Goal: Find specific page/section: Find specific page/section

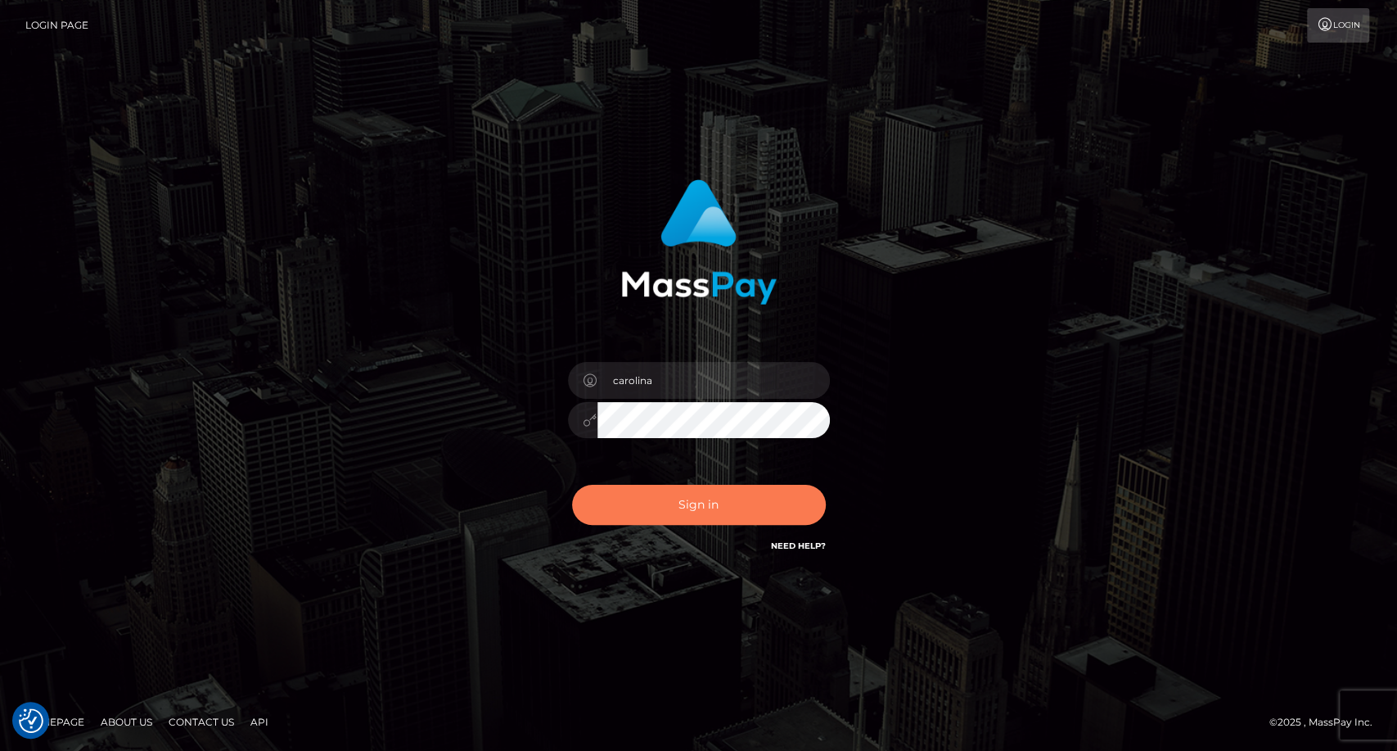
click at [691, 500] on button "Sign in" at bounding box center [699, 505] width 254 height 40
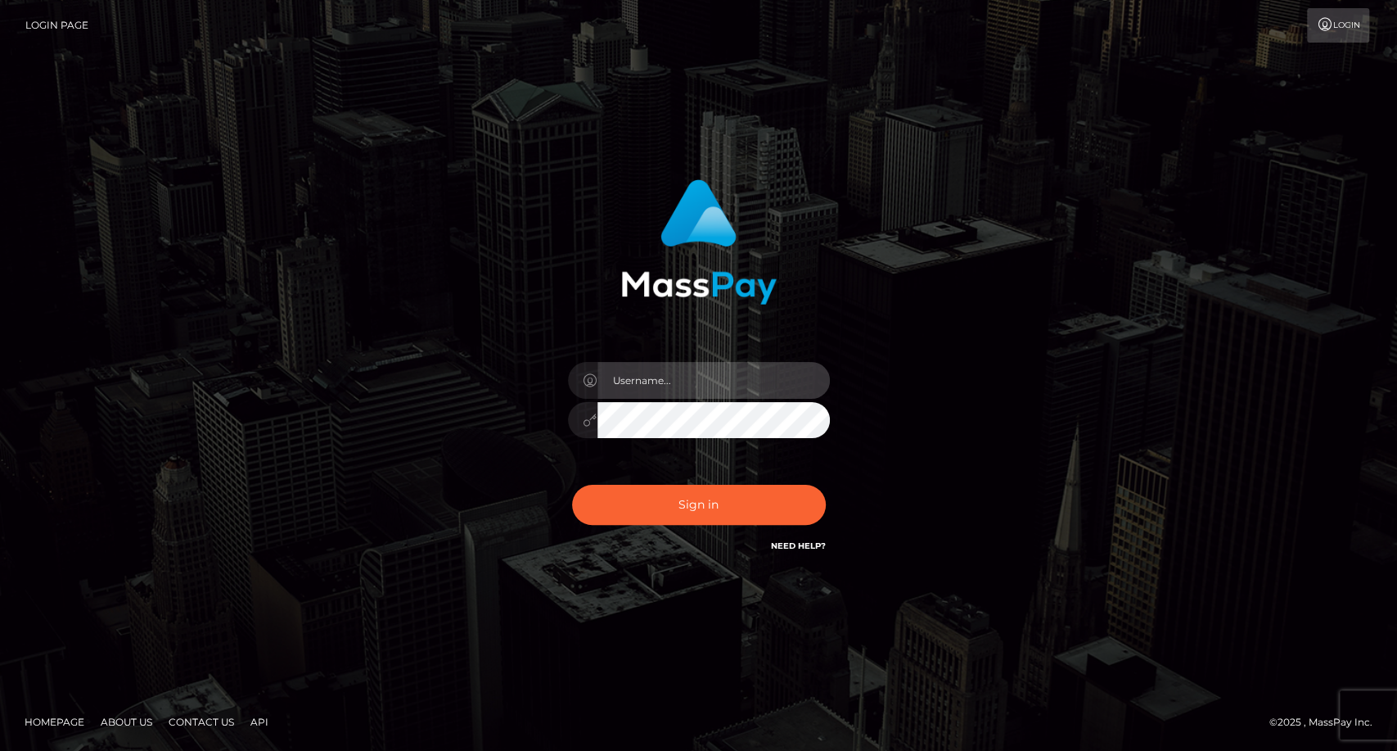
type input "carolina"
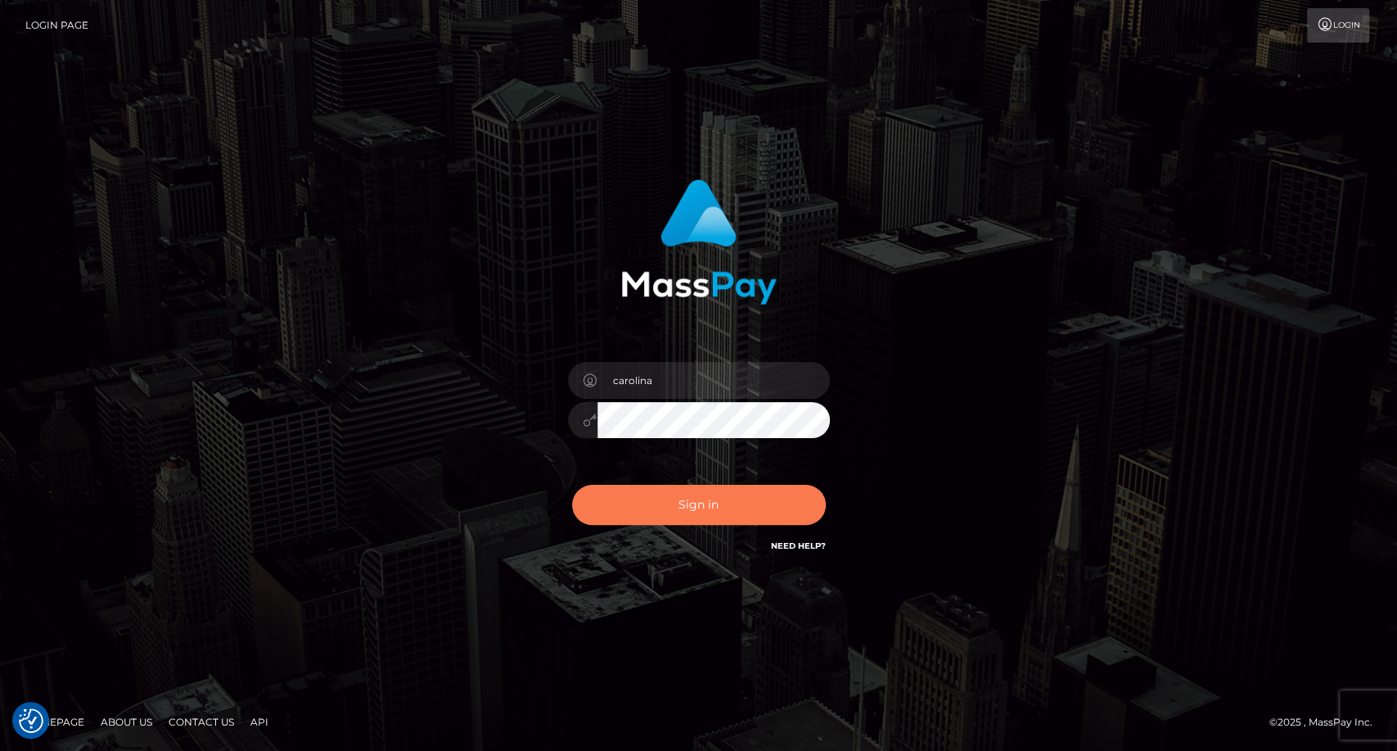
click at [703, 508] on button "Sign in" at bounding box center [699, 505] width 254 height 40
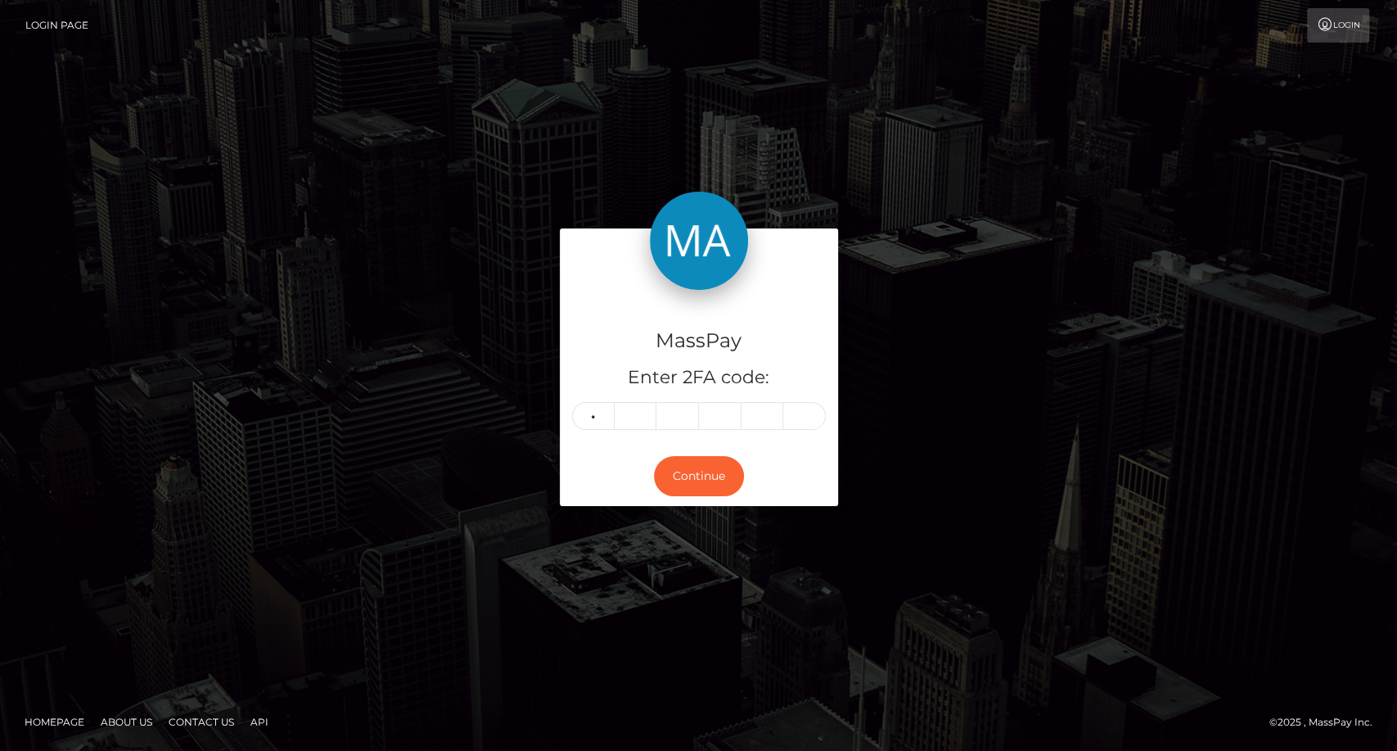
type input "7"
type input "3"
type input "0"
type input "4"
type input "2"
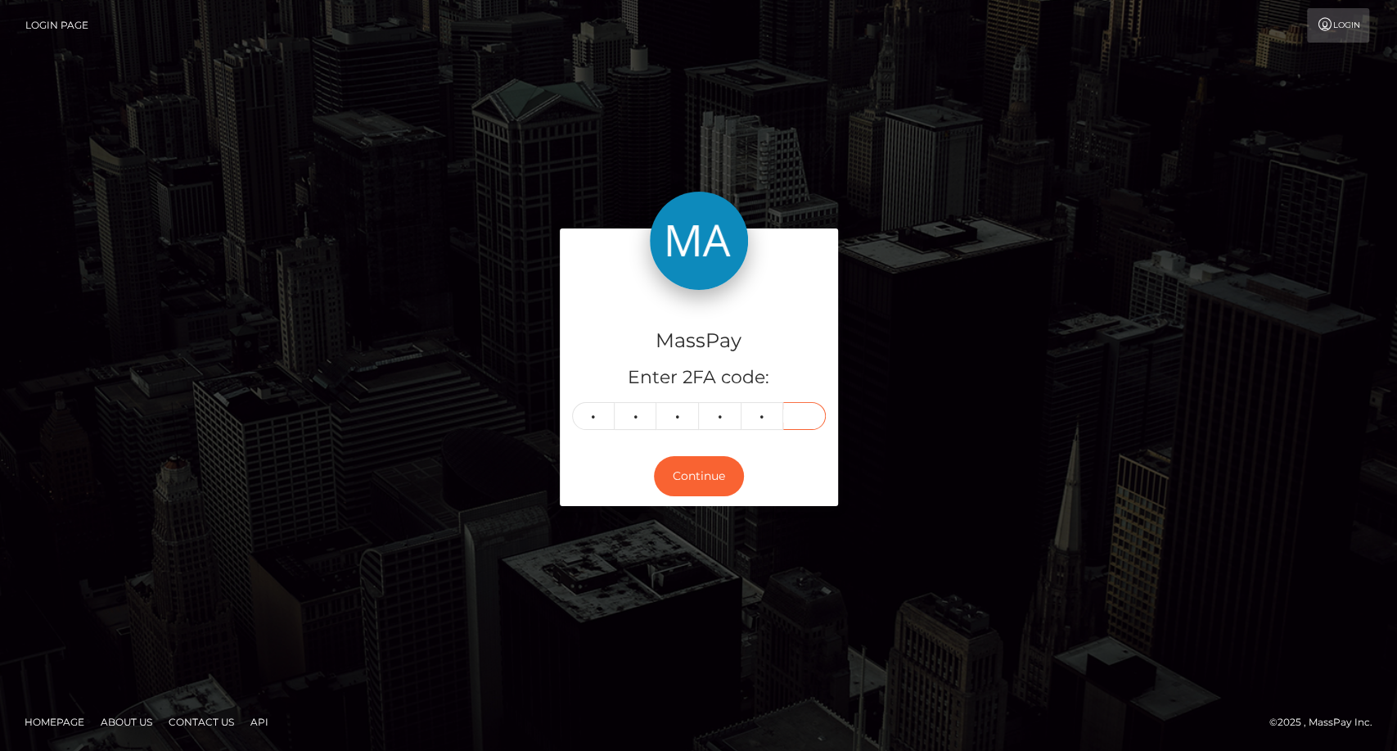
type input "9"
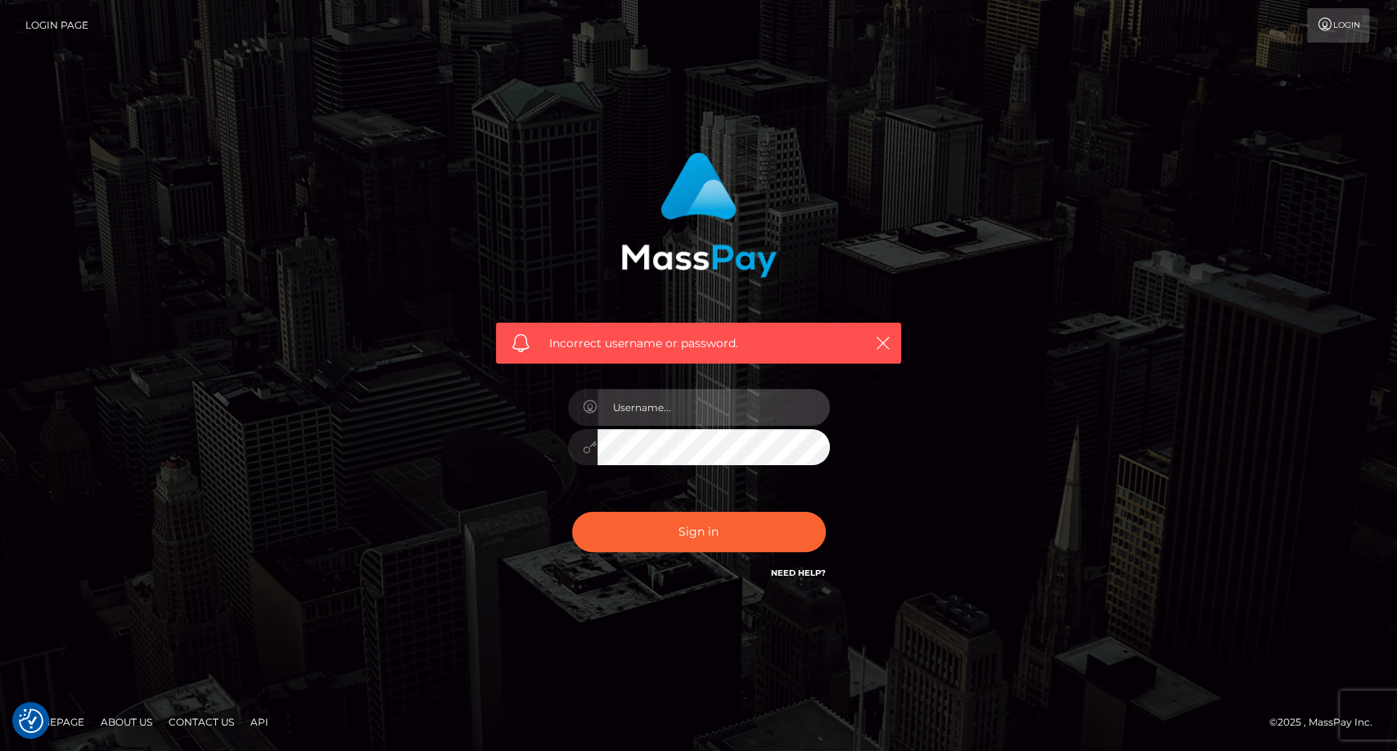
type input "carolina"
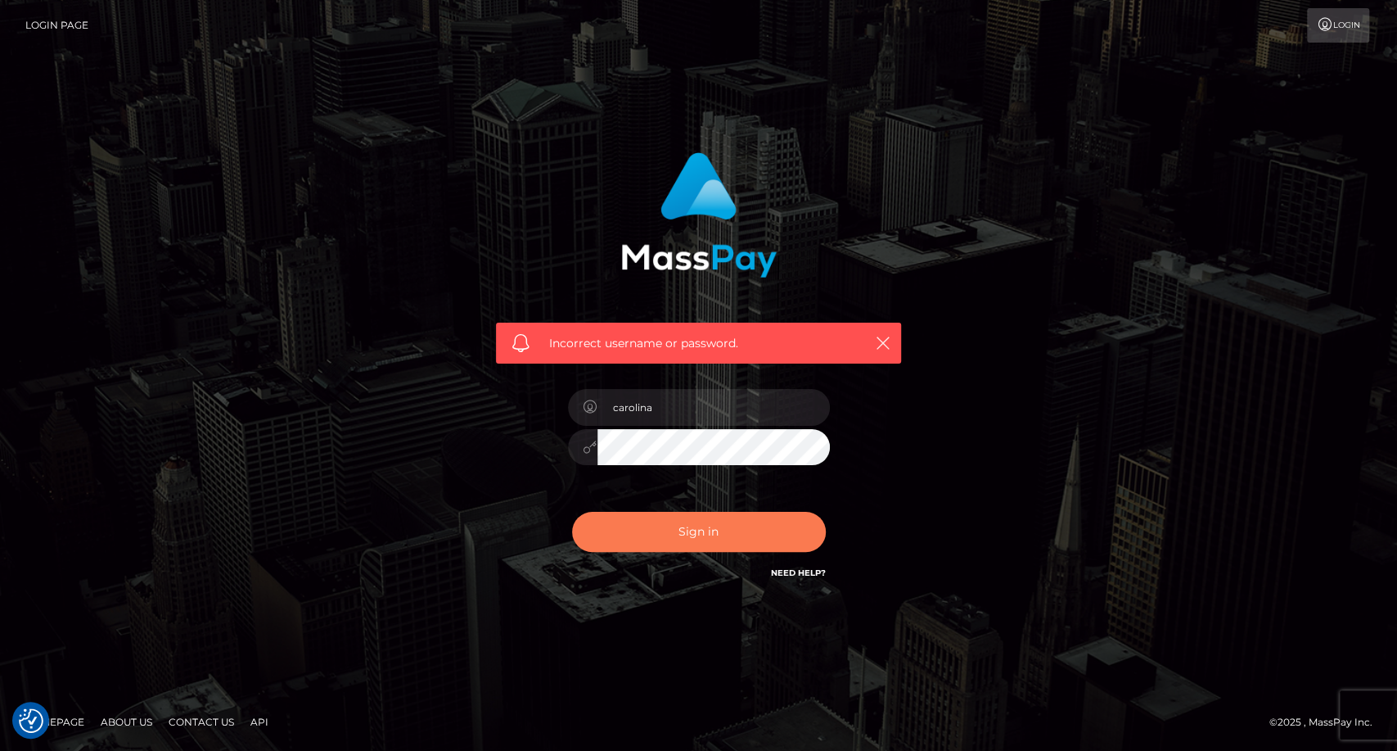
click at [710, 536] on button "Sign in" at bounding box center [699, 532] width 254 height 40
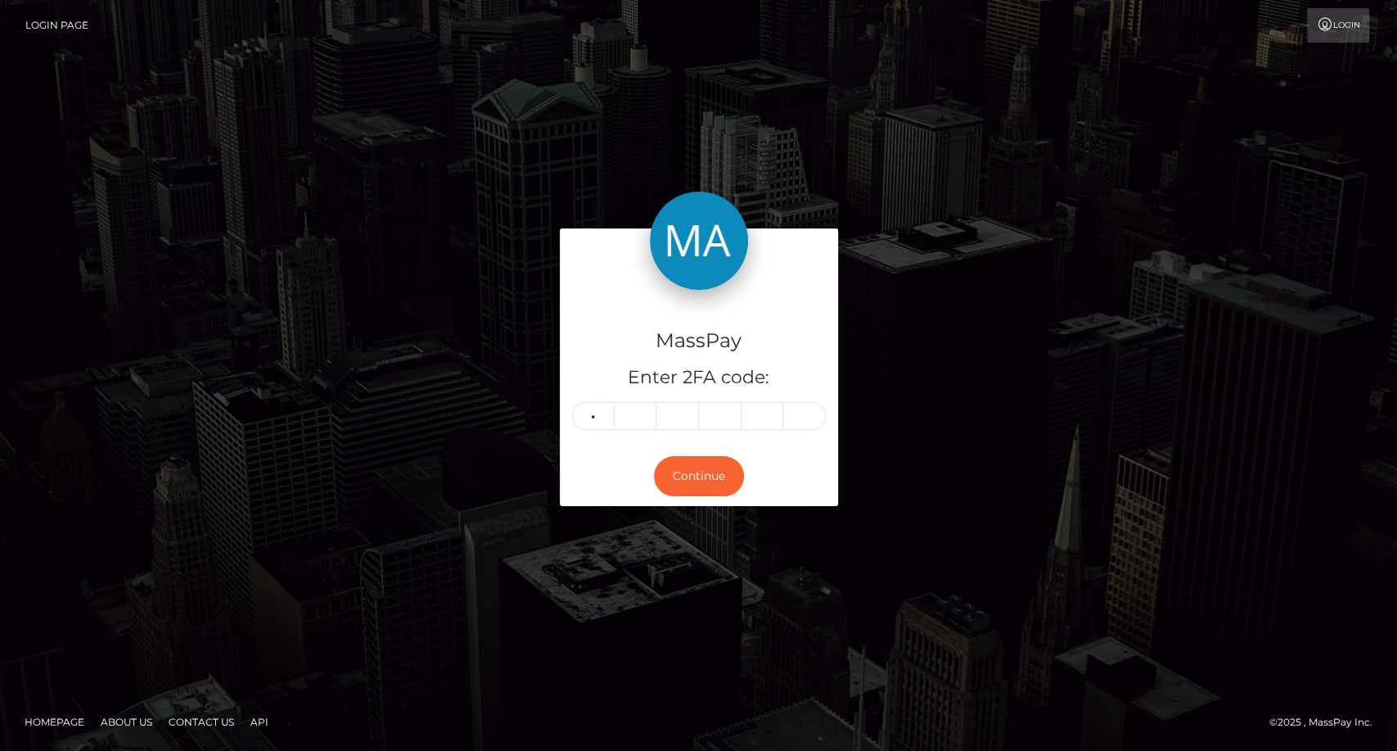
type input "7"
type input "3"
type input "0"
type input "4"
type input "2"
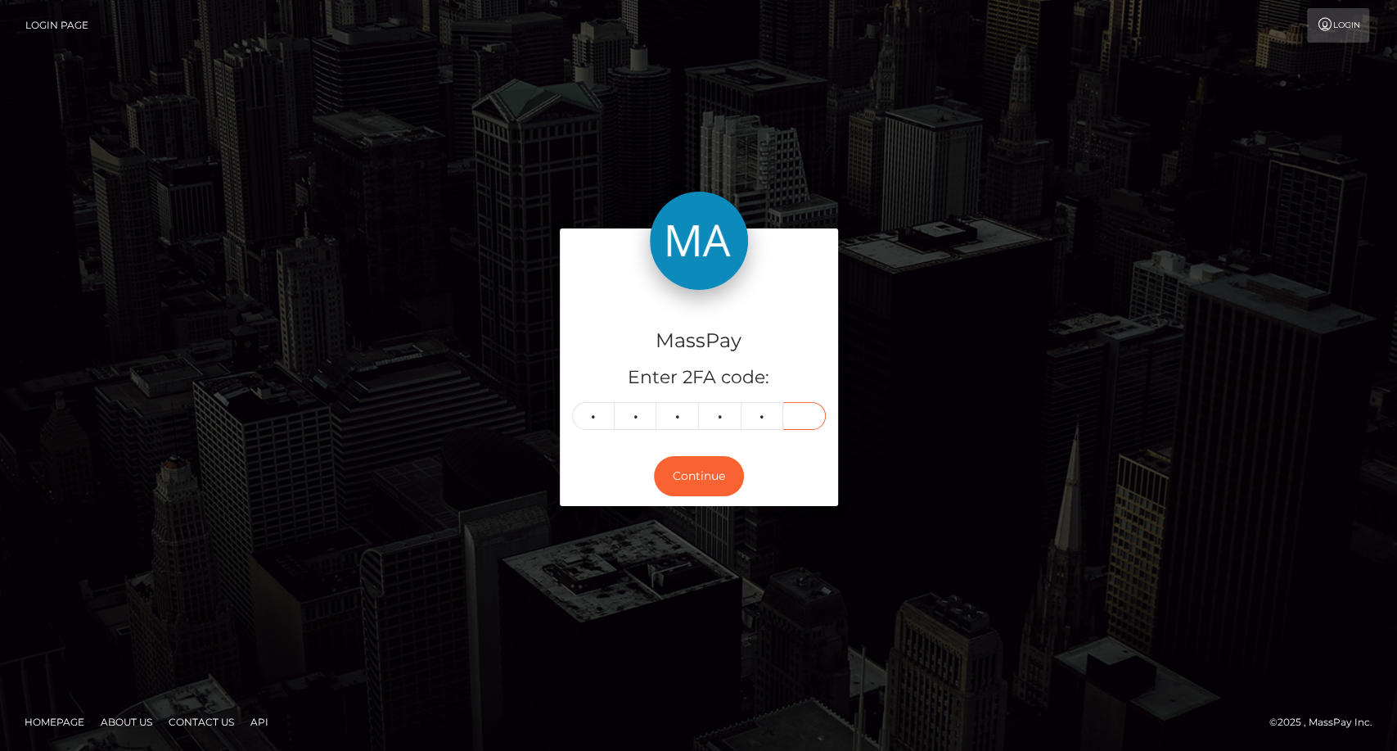
type input "9"
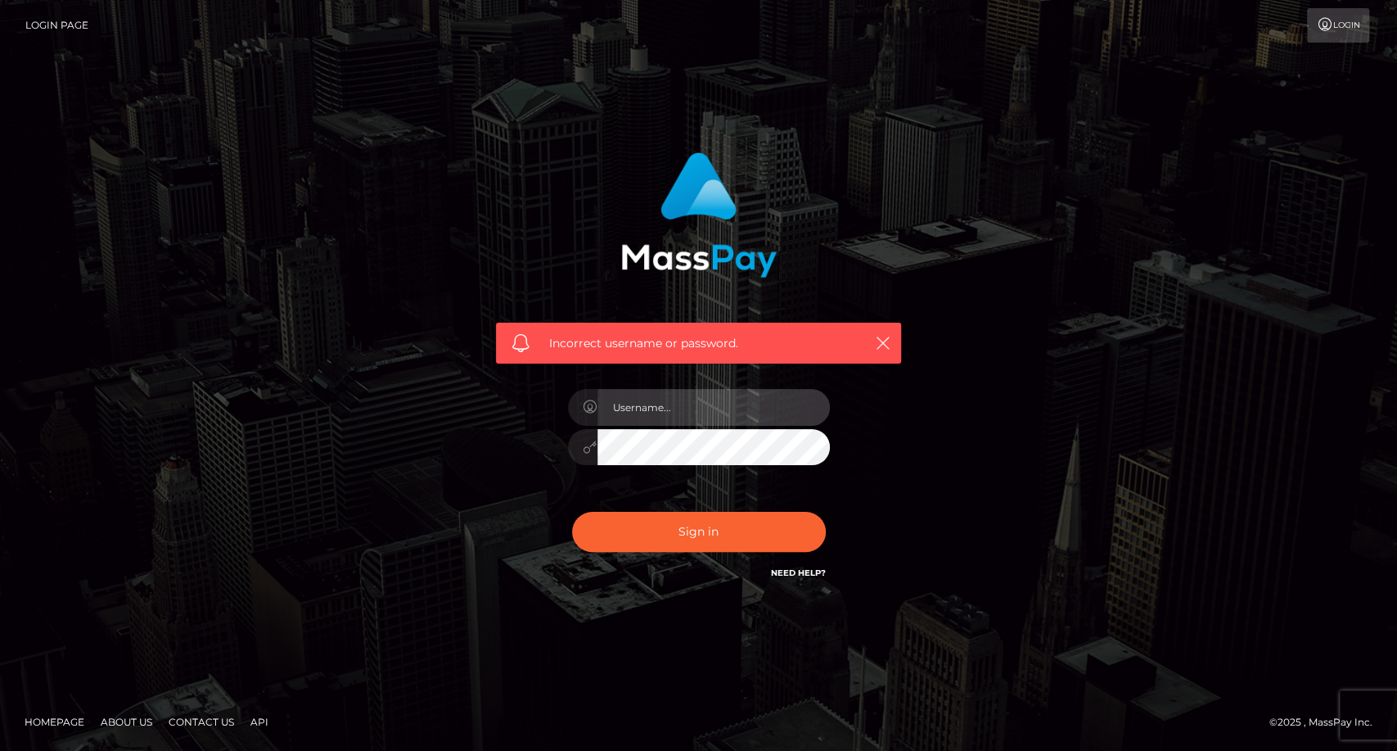
type input "carolina"
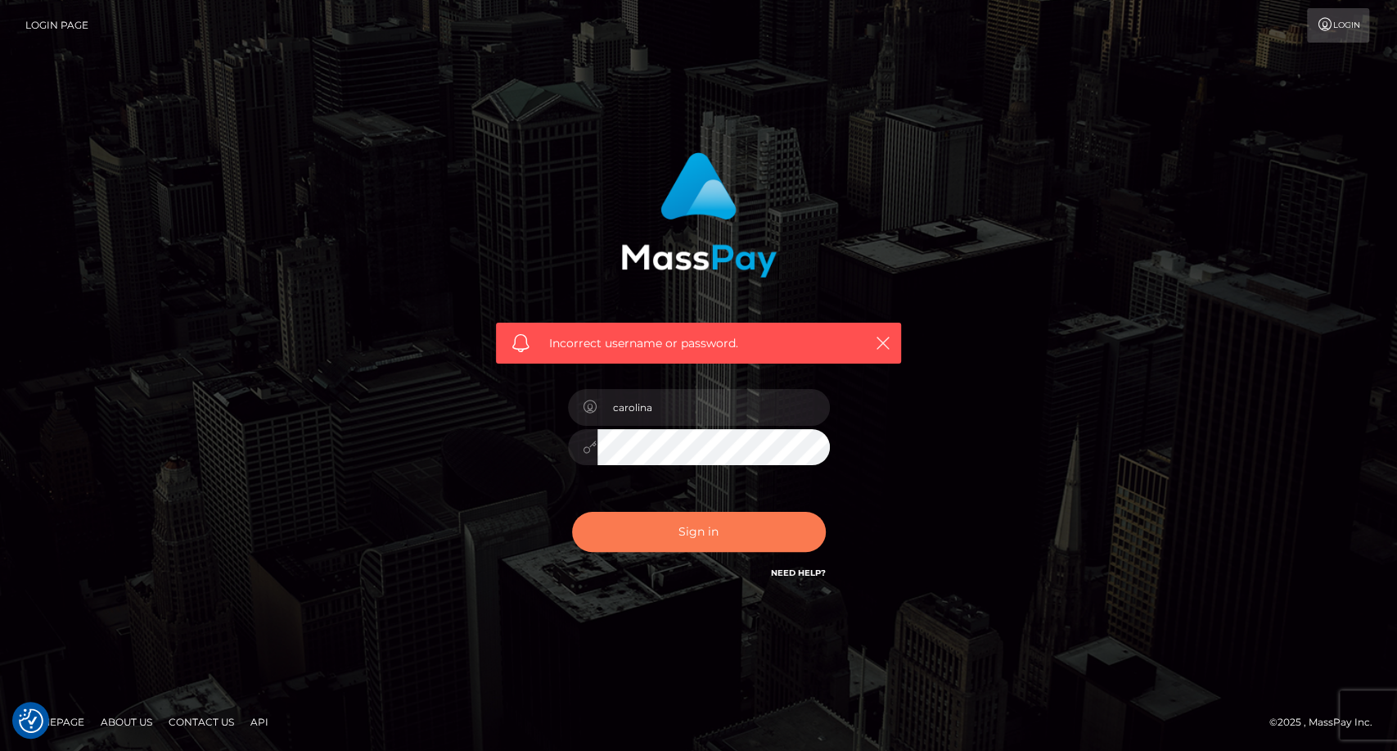
click at [705, 538] on button "Sign in" at bounding box center [699, 532] width 254 height 40
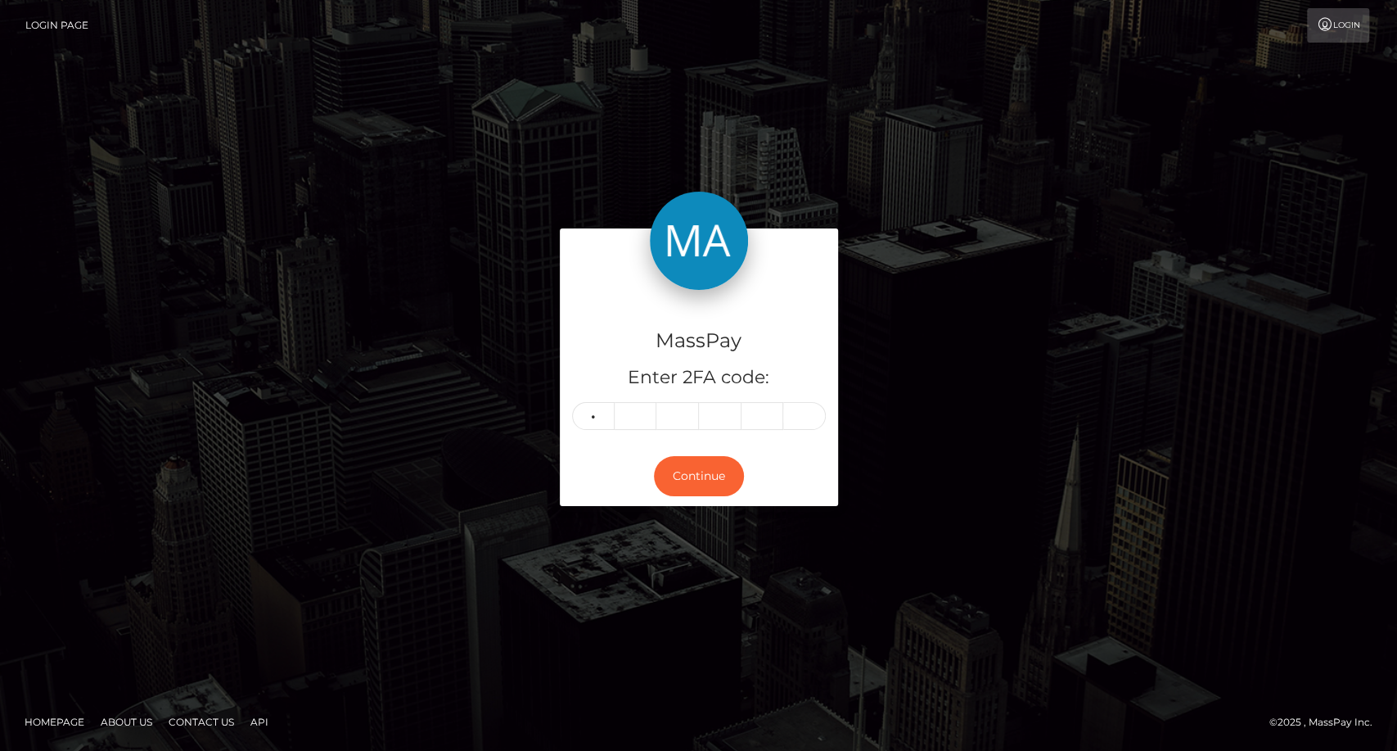
type input "6"
type input "1"
type input "8"
type input "5"
type input "2"
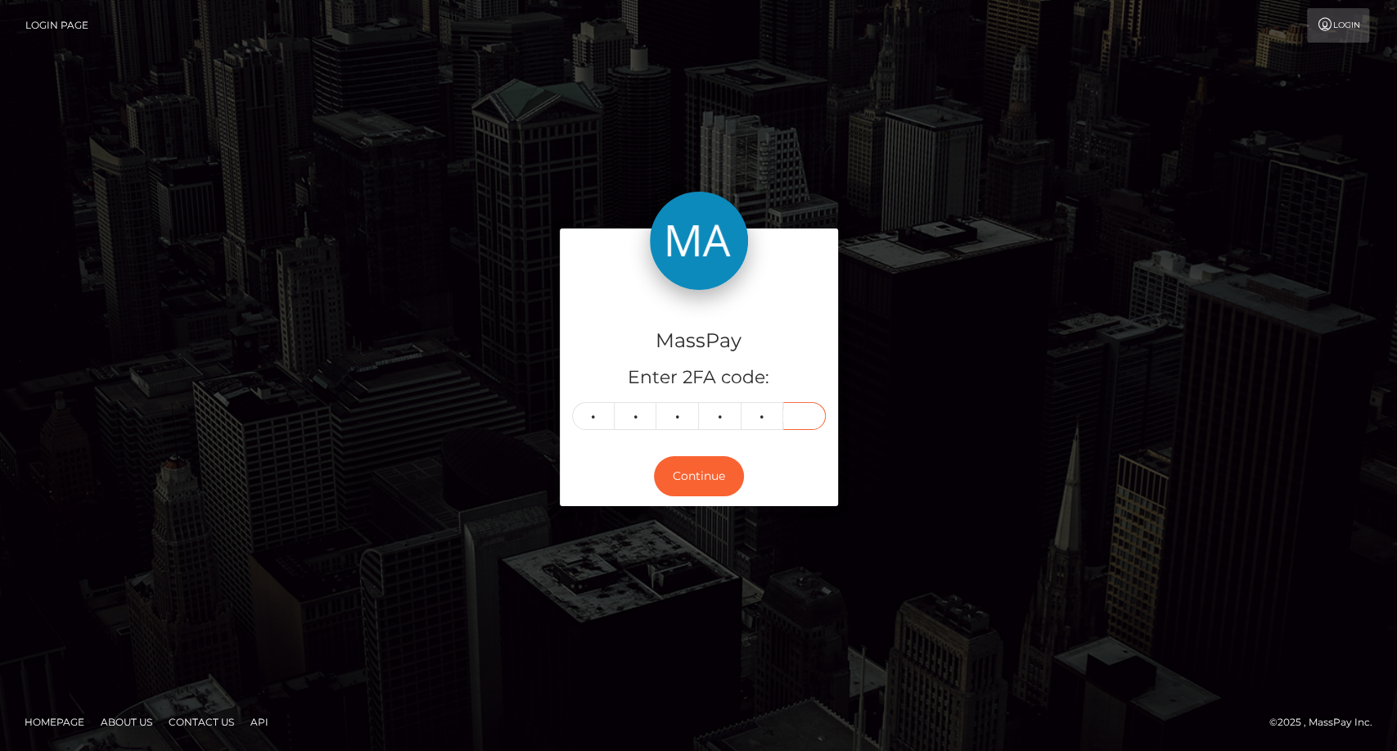
type input "1"
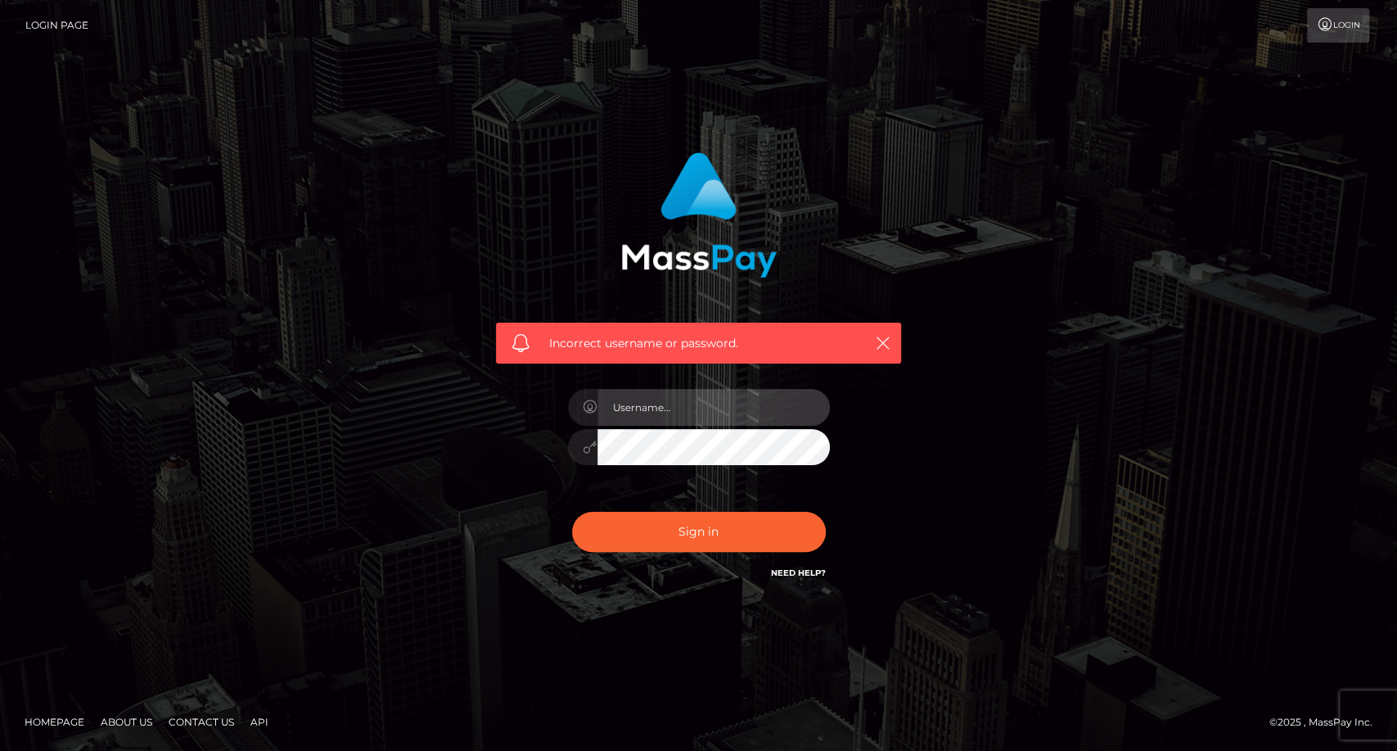
type input "carolina"
click at [532, 478] on div "Incorrect username or password. carolina" at bounding box center [699, 367] width 430 height 454
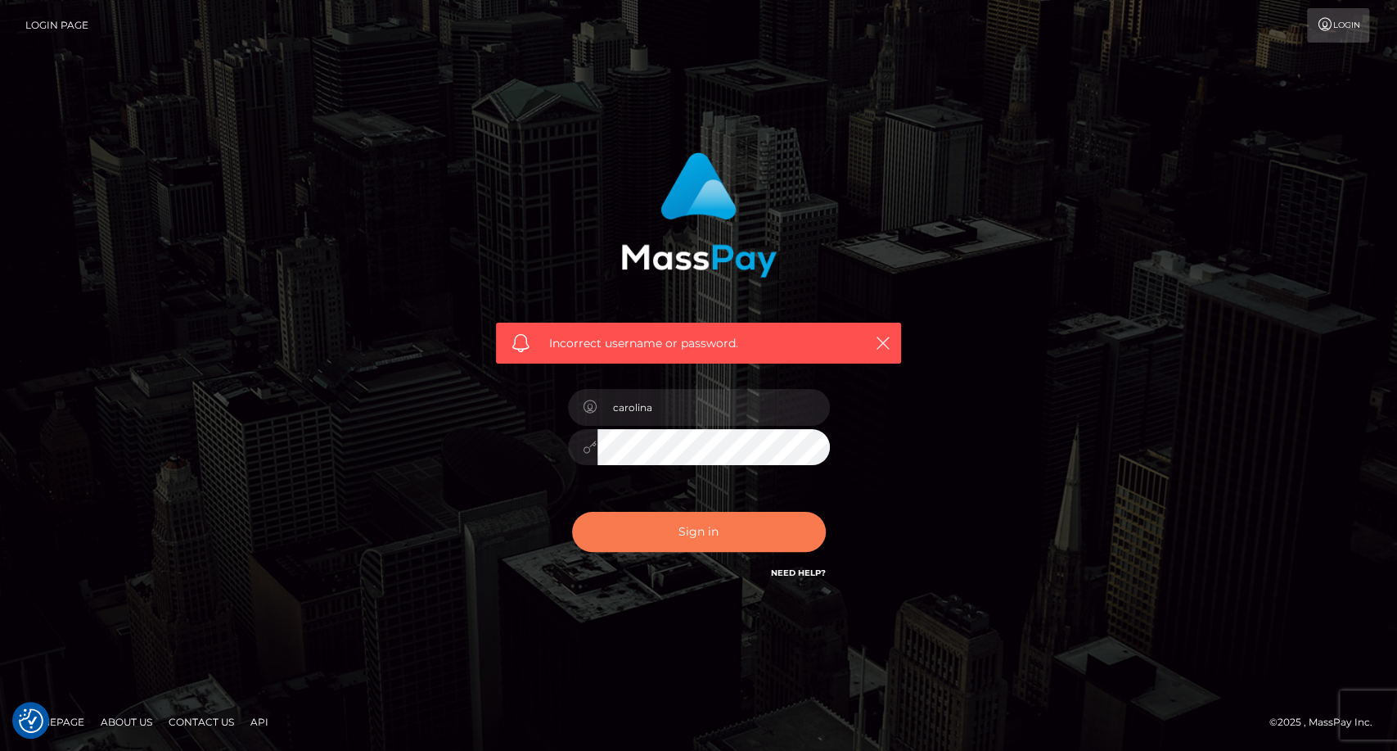
click at [750, 532] on button "Sign in" at bounding box center [699, 532] width 254 height 40
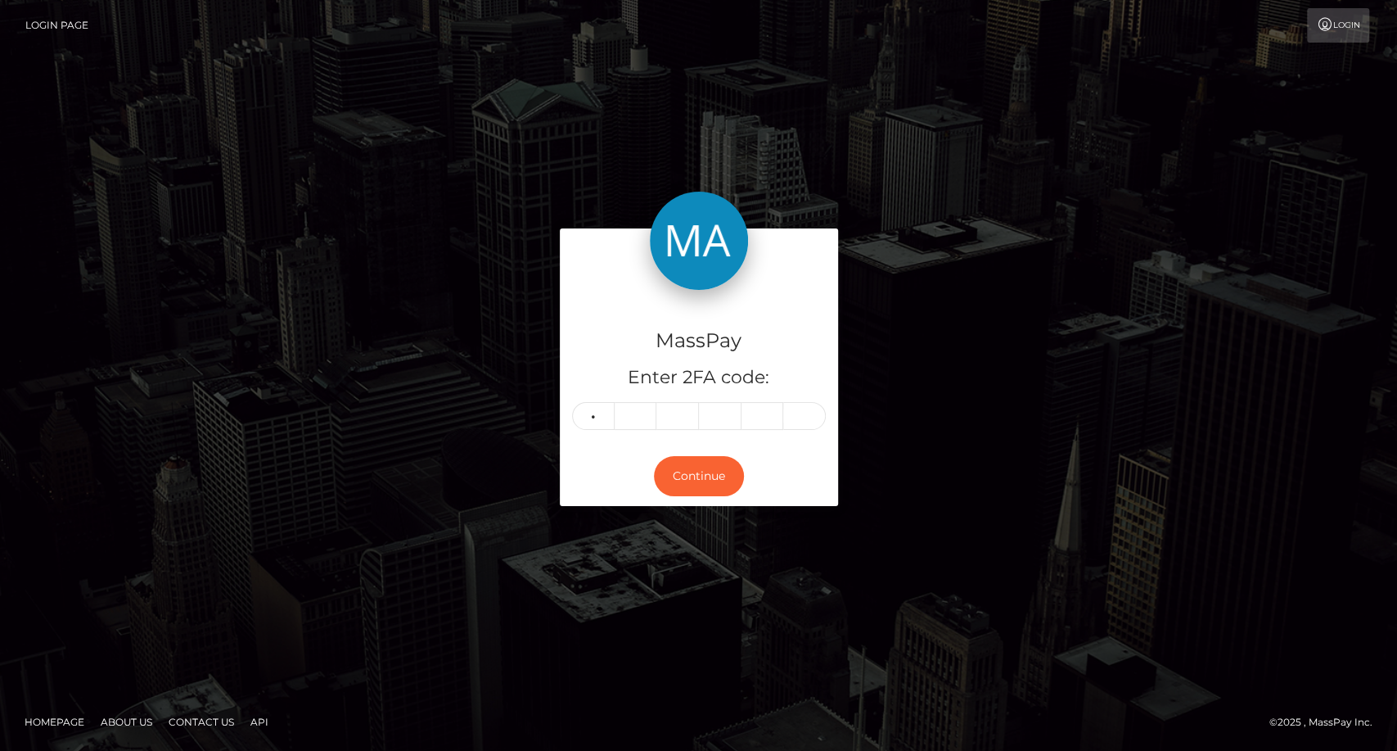
type input "9"
type input "3"
type input "6"
type input "9"
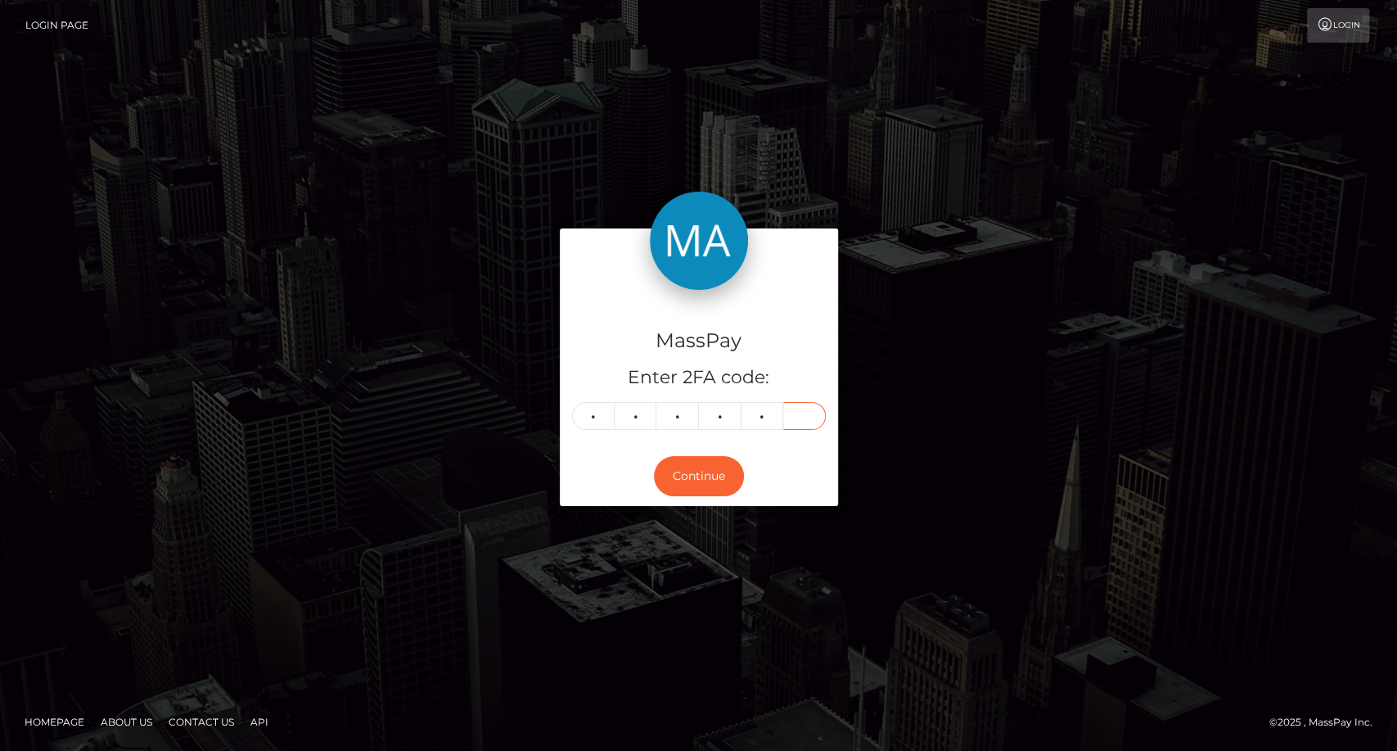
type input "2"
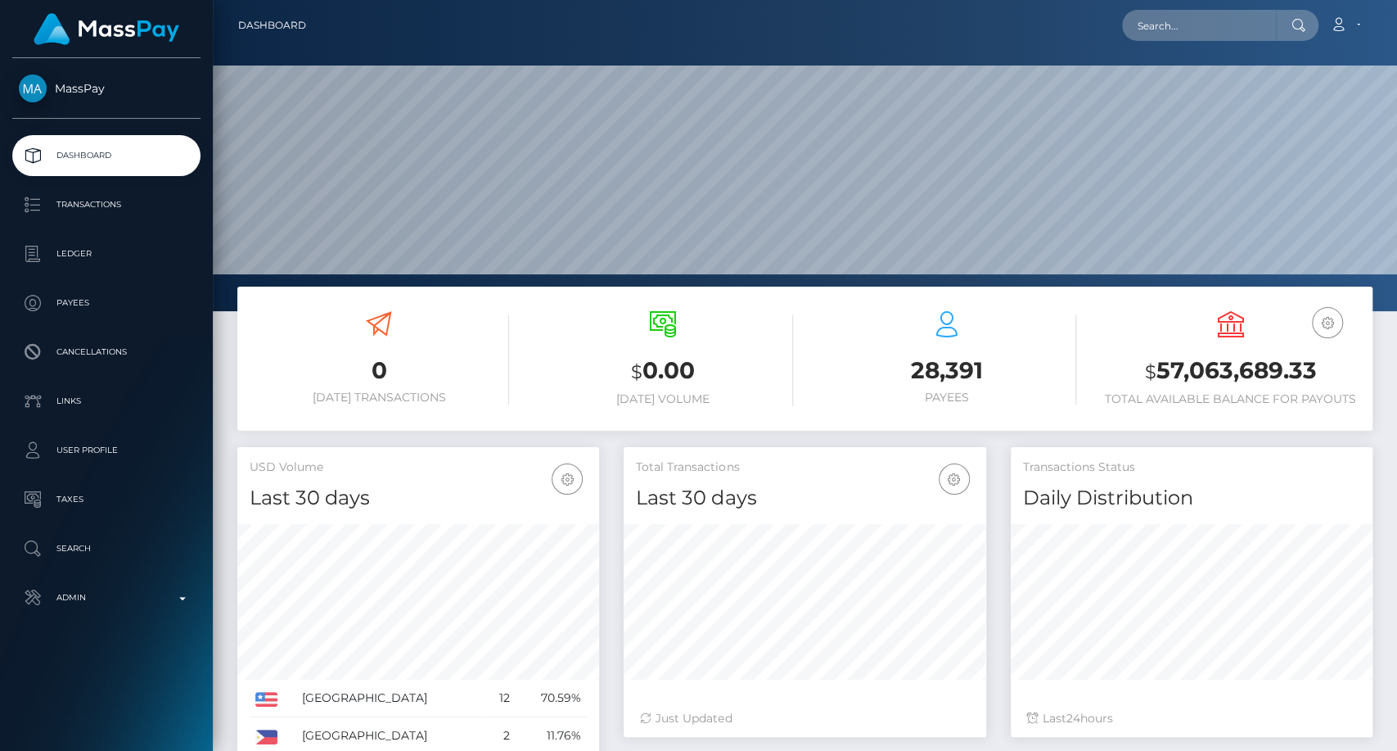
scroll to position [289, 362]
click at [1158, 28] on input "text" at bounding box center [1199, 25] width 154 height 31
paste input "chhenrique004@gmail.com"
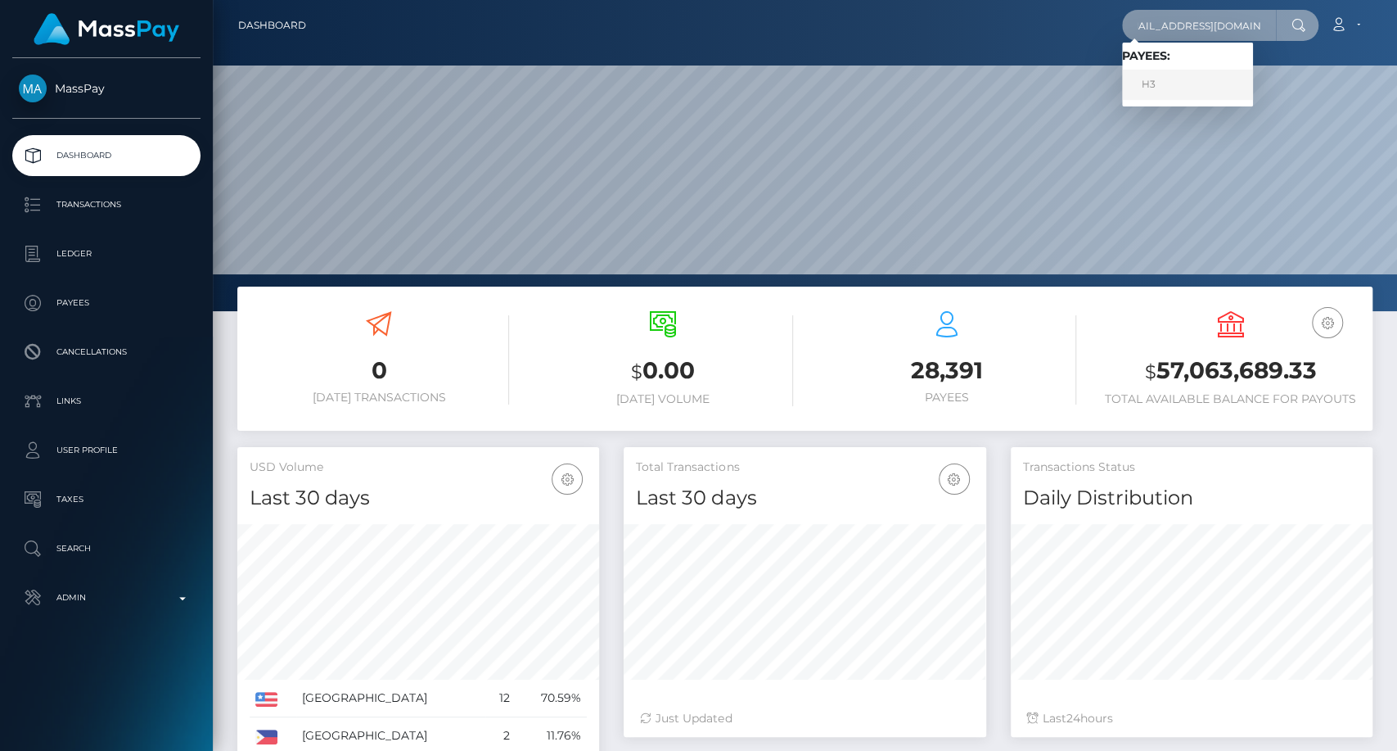
type input "chhenrique004@gmail.com"
click at [1171, 80] on link "H3" at bounding box center [1187, 85] width 131 height 30
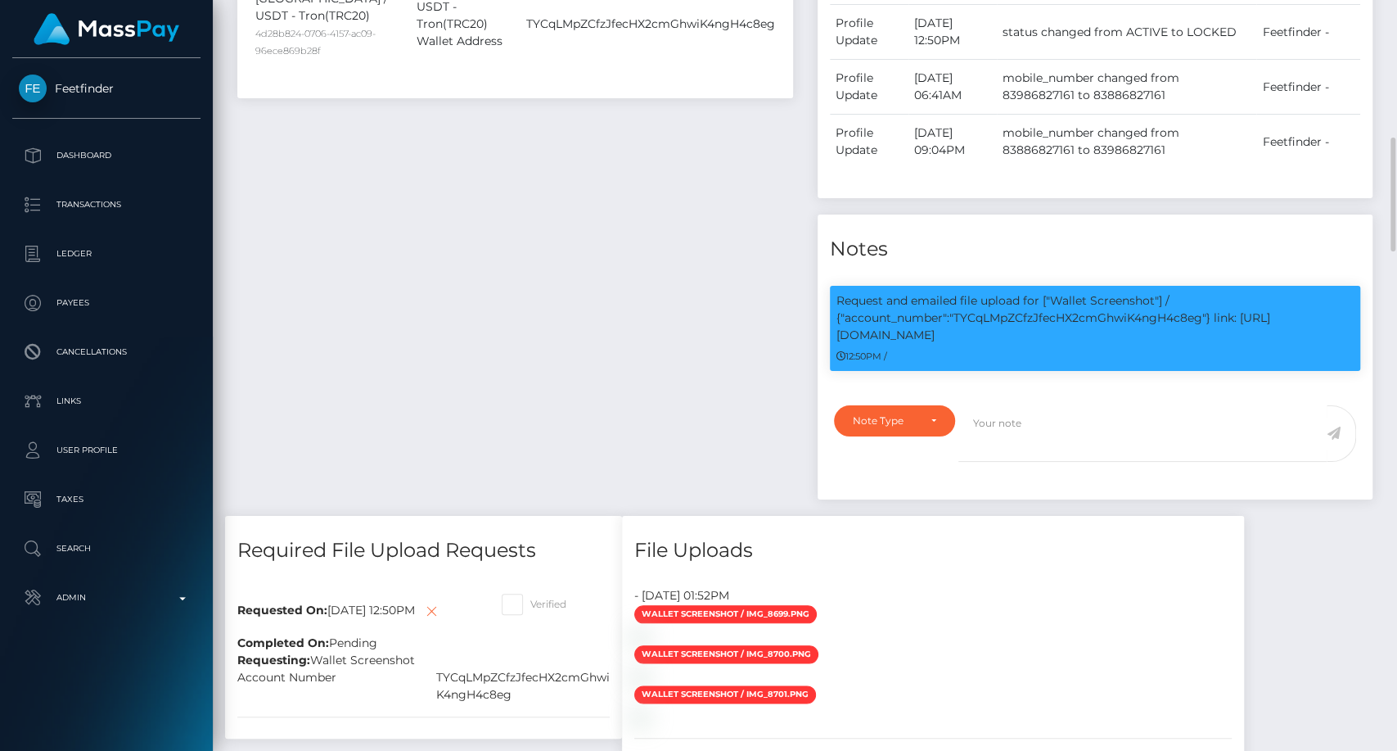
scroll to position [196, 362]
drag, startPoint x: 832, startPoint y: 295, endPoint x: 1010, endPoint y: 329, distance: 181.7
click at [1010, 329] on div "Request and emailed file upload for ["Wallet Screenshot"] / {"account_number":"…" at bounding box center [1095, 328] width 531 height 85
copy p "Request and emailed file upload for ["Wallet Screenshot"] / {"account_number":"…"
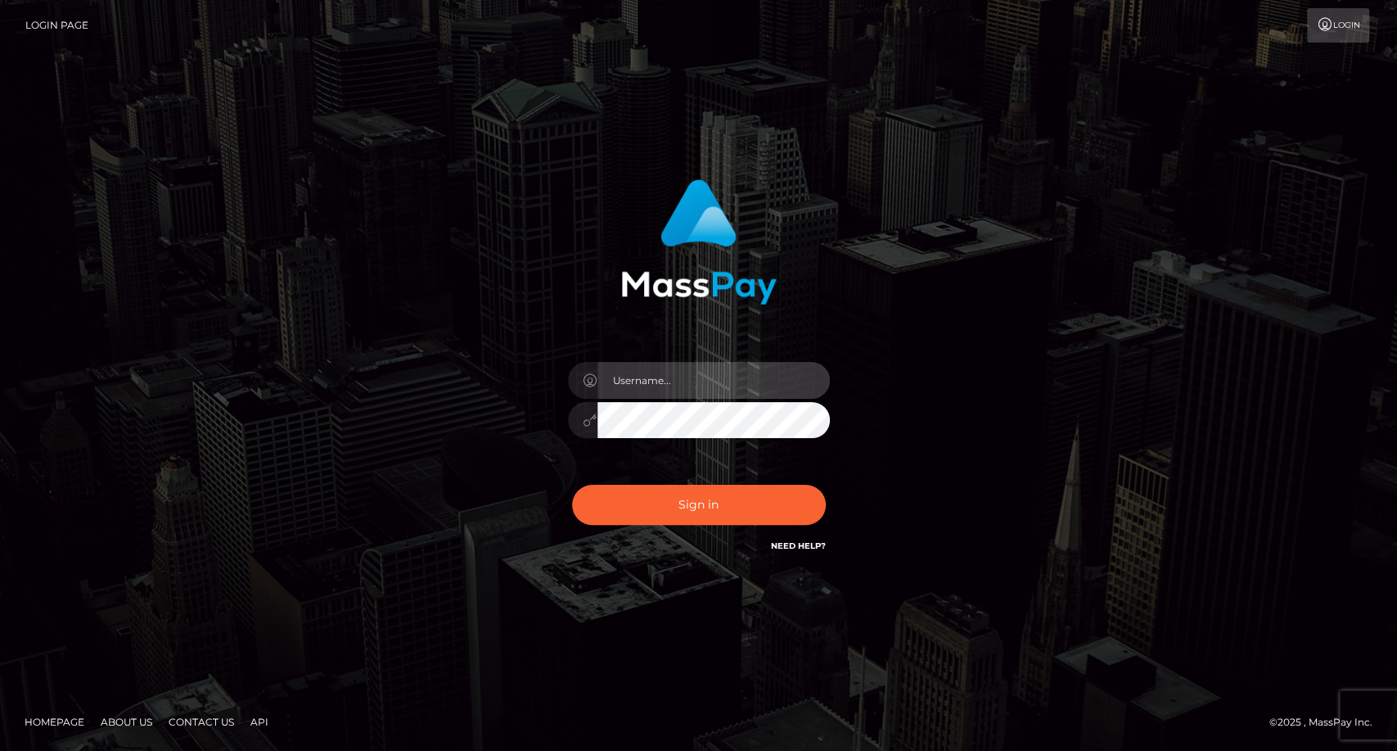
type input "carolina"
